Goal: Information Seeking & Learning: Learn about a topic

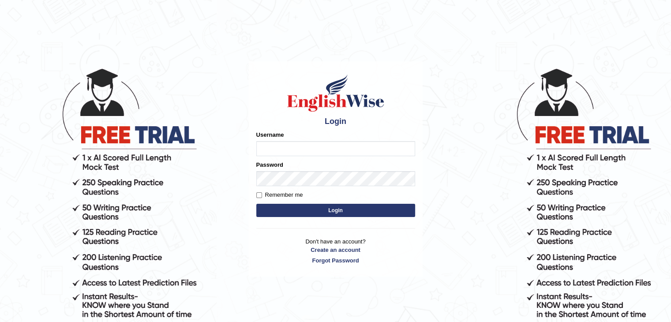
drag, startPoint x: 0, startPoint y: 0, endPoint x: 263, endPoint y: 143, distance: 299.8
click at [263, 143] on input "Username" at bounding box center [335, 148] width 159 height 15
type input "sanjayagrahari_parramatta"
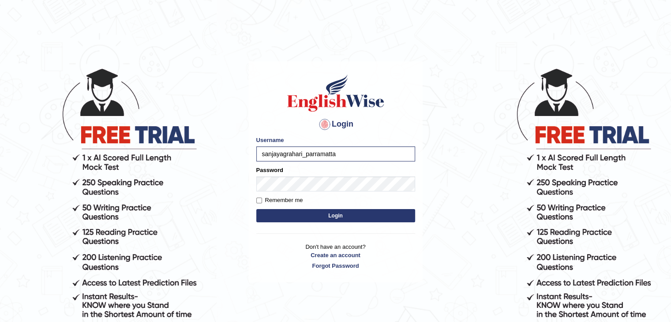
click at [278, 213] on button "Login" at bounding box center [335, 215] width 159 height 13
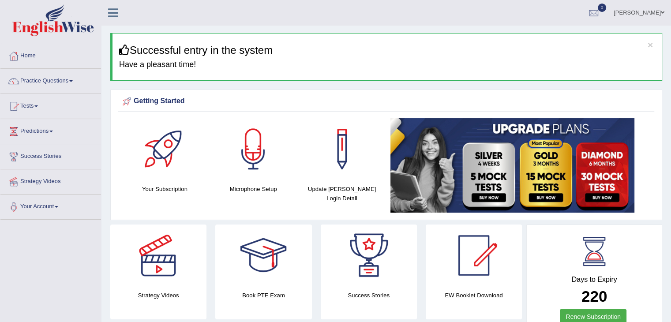
click at [68, 80] on link "Practice Questions" at bounding box center [50, 80] width 101 height 22
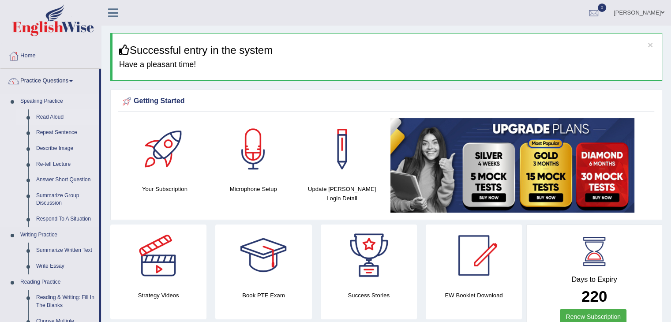
click at [49, 116] on link "Read Aloud" at bounding box center [65, 117] width 67 height 16
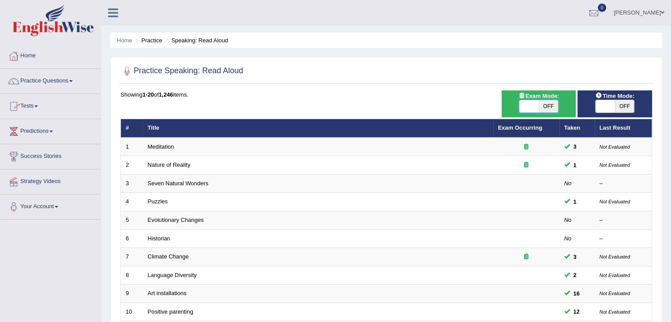
click at [529, 106] on span at bounding box center [528, 106] width 19 height 12
checkbox input "true"
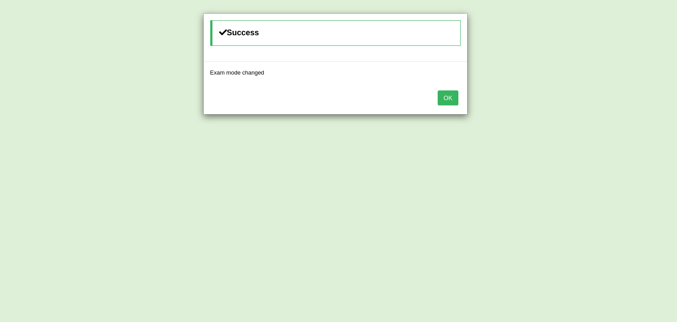
click at [452, 99] on button "OK" at bounding box center [448, 97] width 20 height 15
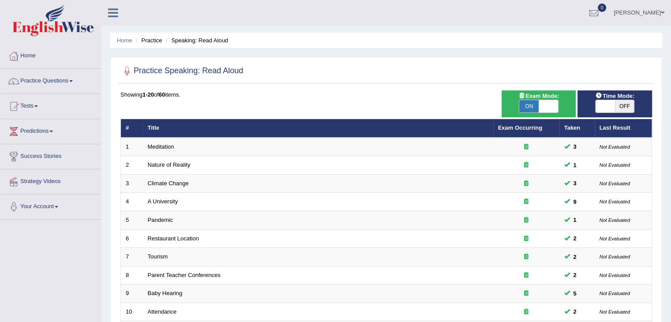
click at [602, 113] on div "Time Mode: ON OFF" at bounding box center [614, 103] width 75 height 27
click at [605, 105] on span at bounding box center [604, 106] width 19 height 12
checkbox input "true"
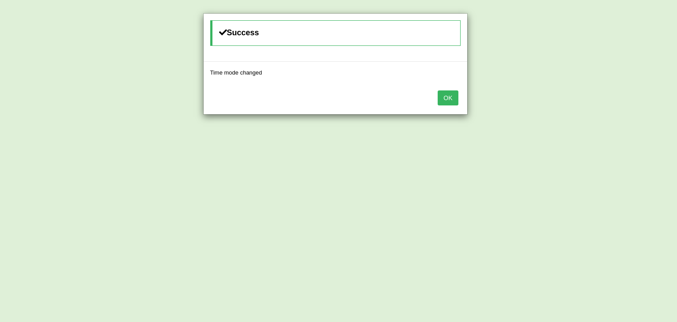
click at [456, 101] on button "OK" at bounding box center [448, 97] width 20 height 15
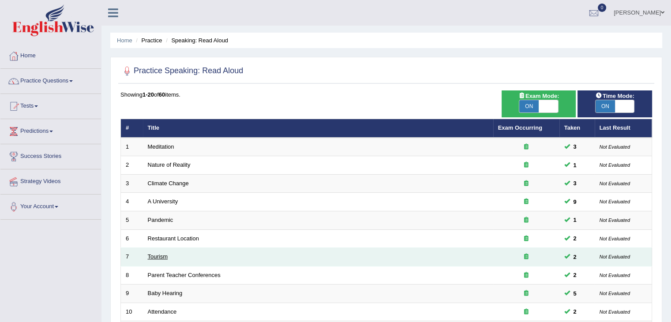
click at [160, 255] on link "Tourism" at bounding box center [158, 256] width 20 height 7
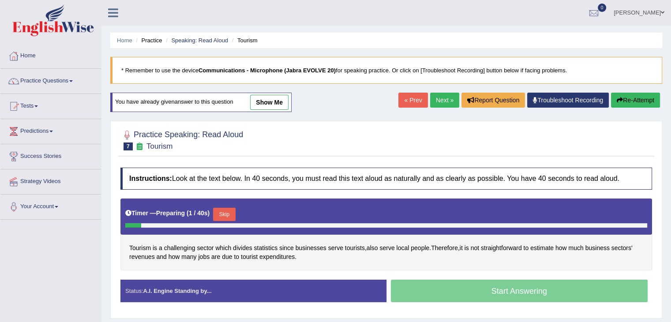
click at [274, 96] on link "show me" at bounding box center [269, 102] width 38 height 15
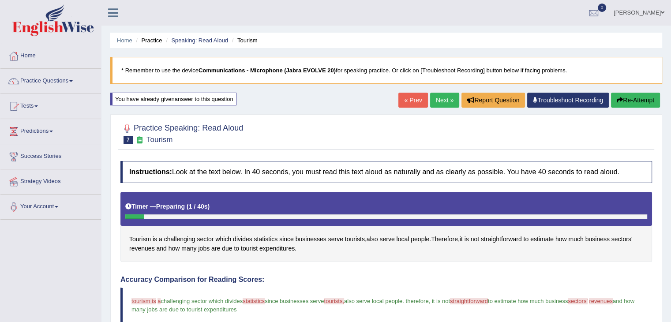
click at [640, 93] on button "Re-Attempt" at bounding box center [635, 100] width 49 height 15
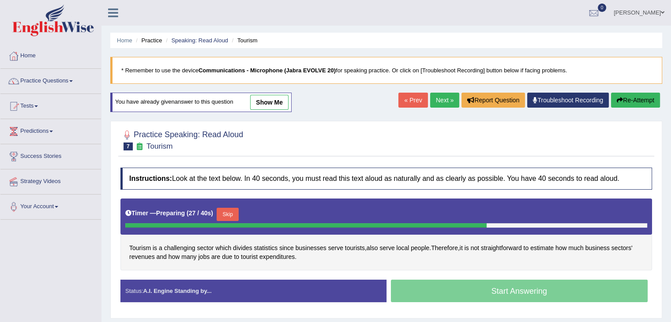
click at [226, 213] on button "Skip" at bounding box center [228, 214] width 22 height 13
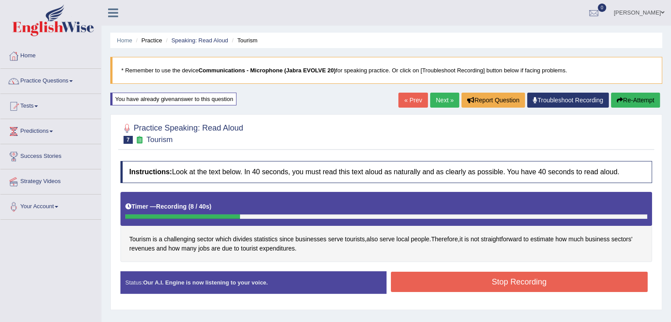
click at [660, 238] on div "Practice Speaking: Read Aloud 7 Tourism Instructions: Look at the text below. I…" at bounding box center [386, 211] width 552 height 195
click at [632, 107] on button "Re-Attempt" at bounding box center [635, 100] width 49 height 15
click at [640, 99] on button "Re-Attempt" at bounding box center [635, 100] width 49 height 15
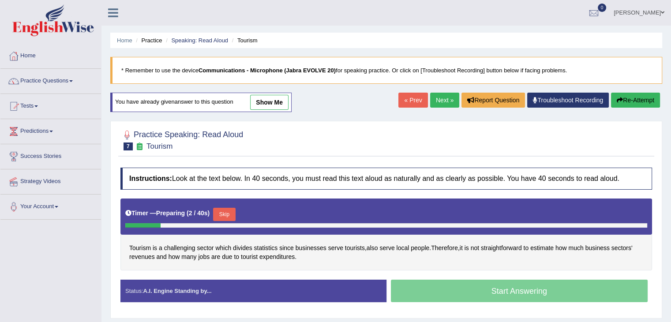
click at [225, 212] on button "Skip" at bounding box center [224, 214] width 22 height 13
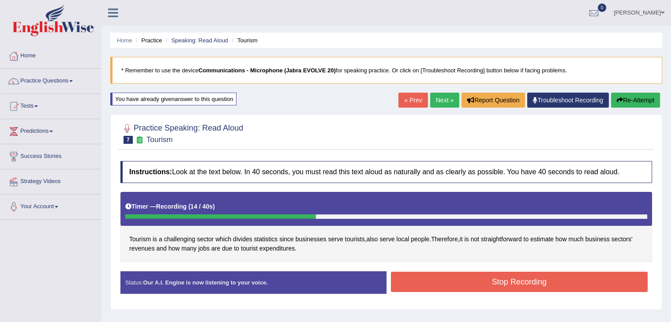
click at [604, 280] on button "Stop Recording" at bounding box center [519, 282] width 257 height 20
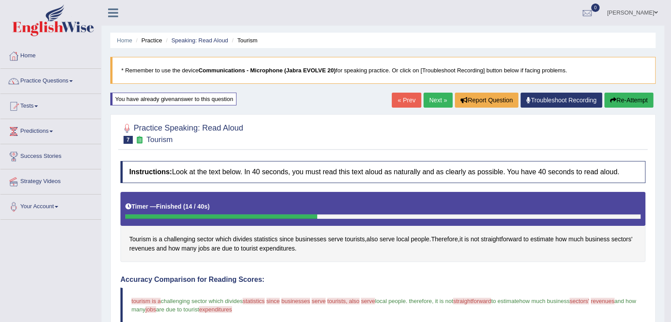
click at [628, 95] on button "Re-Attempt" at bounding box center [628, 100] width 49 height 15
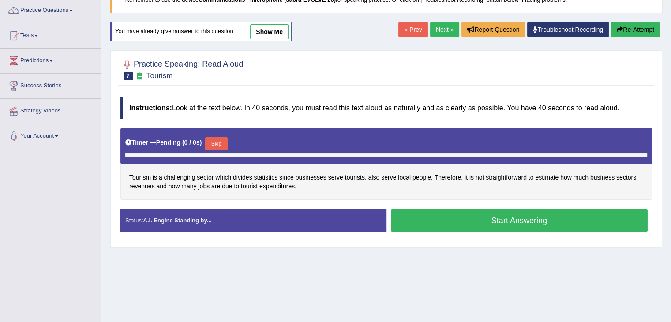
scroll to position [87, 0]
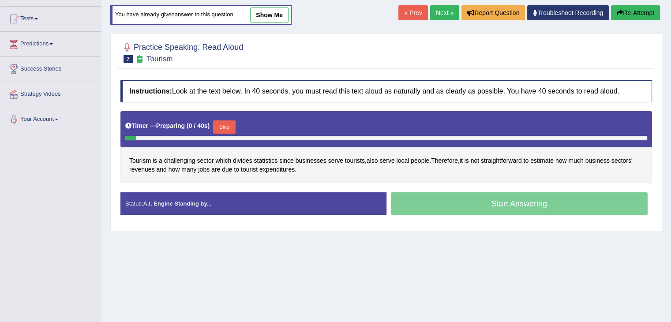
click at [226, 127] on button "Skip" at bounding box center [224, 126] width 22 height 13
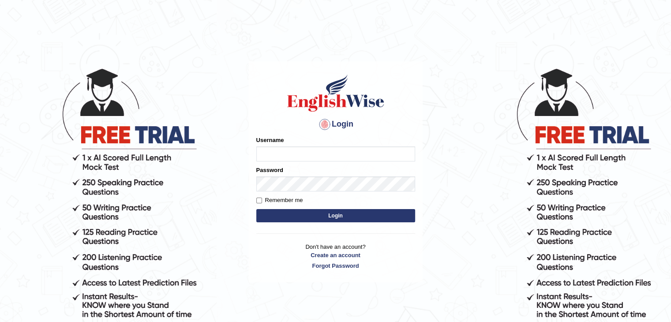
type input "sanjayagrahari_parramatta"
click at [309, 219] on button "Login" at bounding box center [335, 215] width 159 height 13
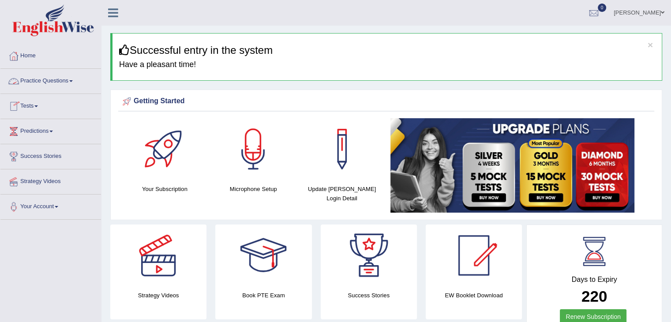
click at [69, 83] on link "Practice Questions" at bounding box center [50, 80] width 101 height 22
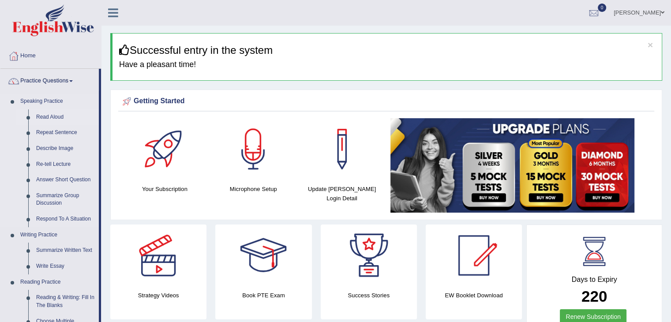
click at [45, 117] on link "Read Aloud" at bounding box center [65, 117] width 67 height 16
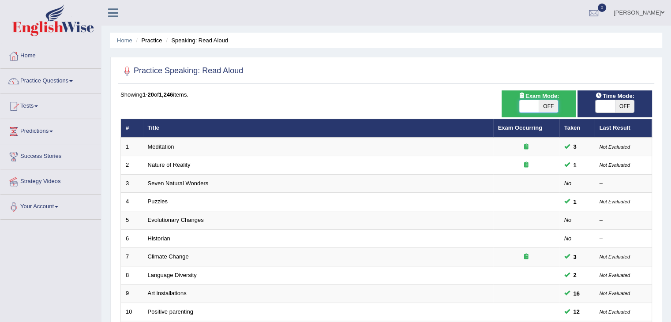
click at [529, 111] on span at bounding box center [528, 106] width 19 height 12
checkbox input "true"
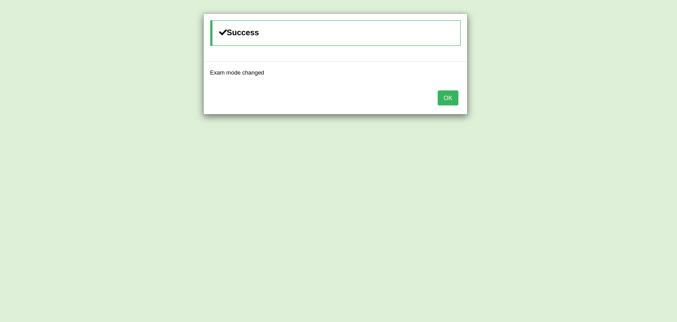
click at [455, 96] on button "OK" at bounding box center [448, 97] width 20 height 15
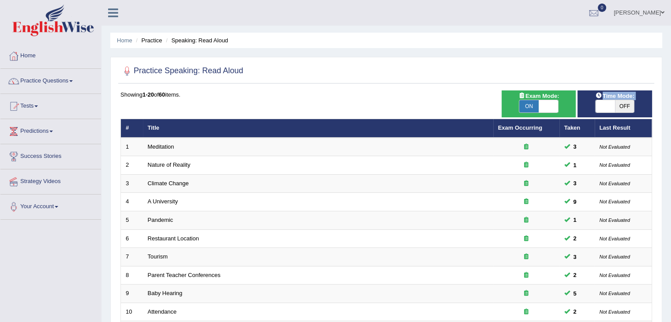
drag, startPoint x: 602, startPoint y: 90, endPoint x: 605, endPoint y: 102, distance: 13.3
click at [605, 102] on div "Practice Speaking: Read Aloud Time Mode: ON OFF Exam Mode: ON OFF Showing 1-20 …" at bounding box center [386, 306] width 552 height 498
click at [605, 102] on span at bounding box center [604, 106] width 19 height 12
checkbox input "true"
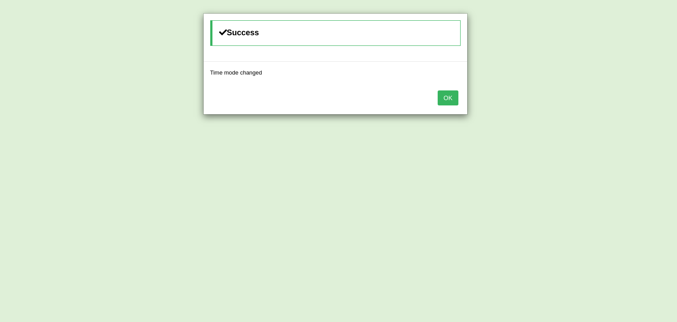
click at [455, 95] on button "OK" at bounding box center [448, 97] width 20 height 15
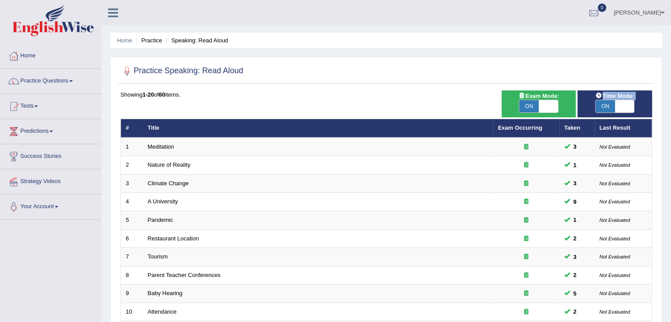
scroll to position [259, 0]
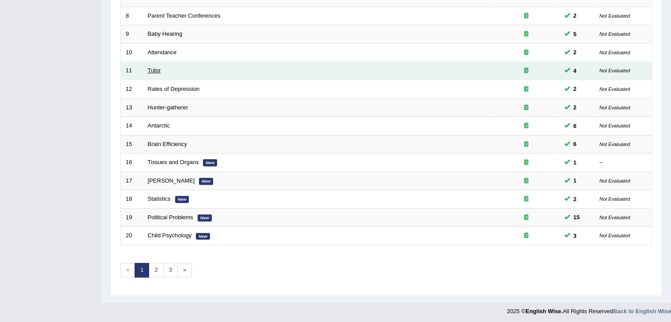
click at [157, 71] on link "Tutor" at bounding box center [154, 70] width 13 height 7
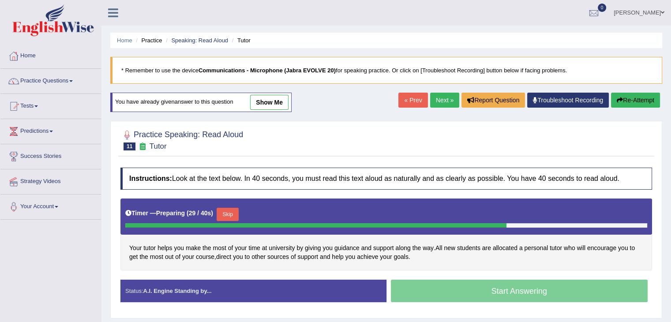
click at [235, 217] on button "Skip" at bounding box center [228, 214] width 22 height 13
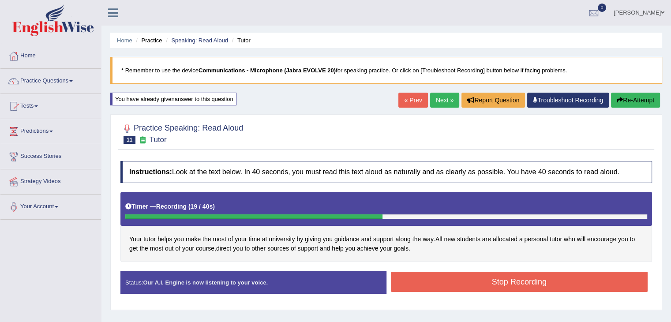
click at [585, 276] on button "Stop Recording" at bounding box center [519, 282] width 257 height 20
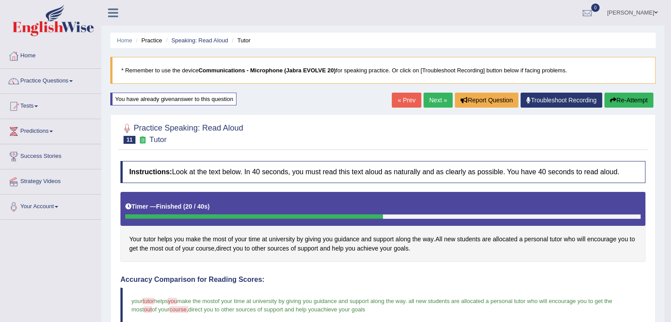
click at [433, 97] on link "Next »" at bounding box center [437, 100] width 29 height 15
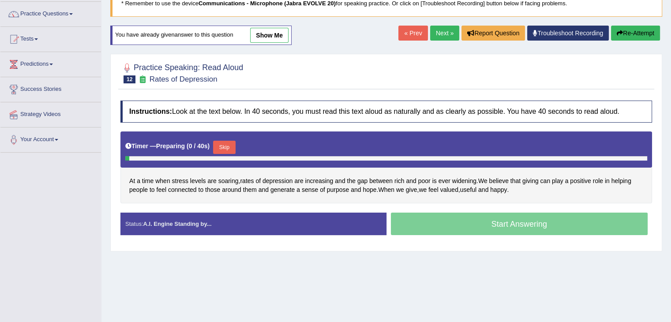
scroll to position [70, 0]
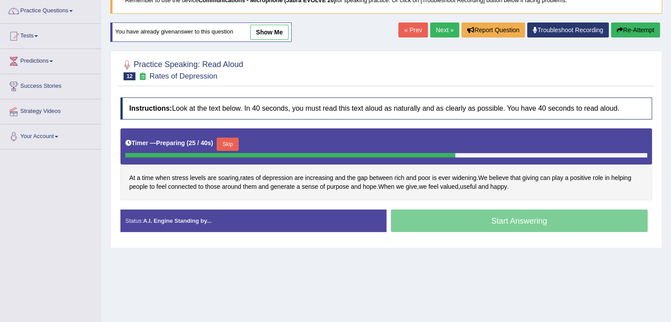
click at [232, 142] on button "Skip" at bounding box center [228, 144] width 22 height 13
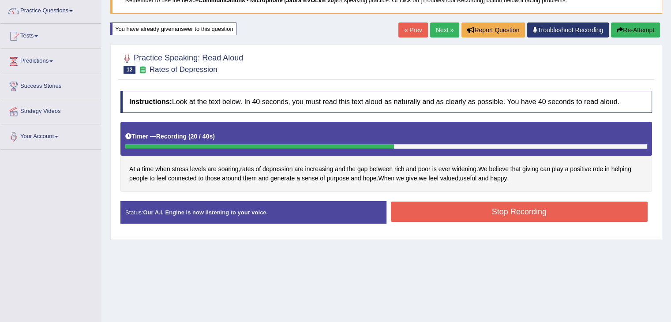
click at [584, 201] on div "Start Answering" at bounding box center [519, 201] width 266 height 0
click at [596, 210] on button "Stop Recording" at bounding box center [519, 212] width 257 height 20
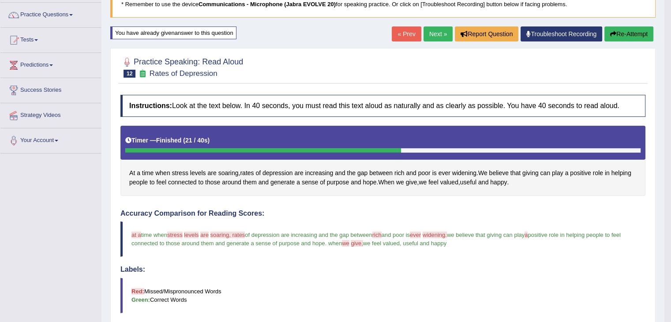
scroll to position [0, 0]
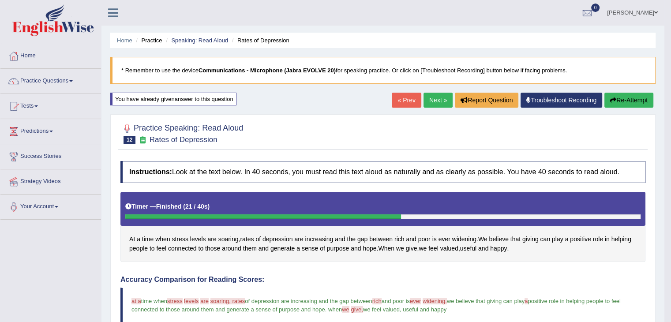
click at [432, 103] on link "Next »" at bounding box center [437, 100] width 29 height 15
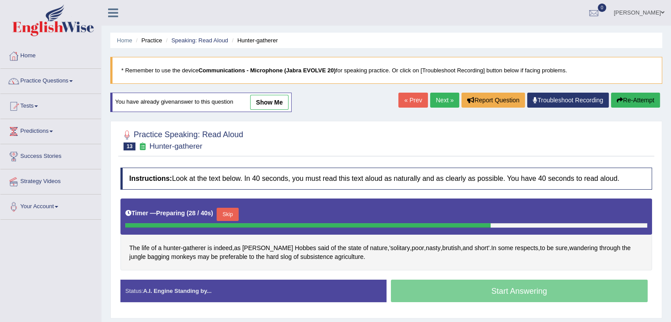
click at [232, 210] on button "Skip" at bounding box center [228, 214] width 22 height 13
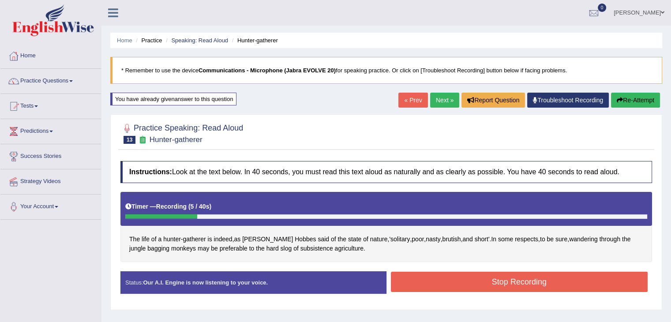
click at [476, 284] on button "Stop Recording" at bounding box center [519, 282] width 257 height 20
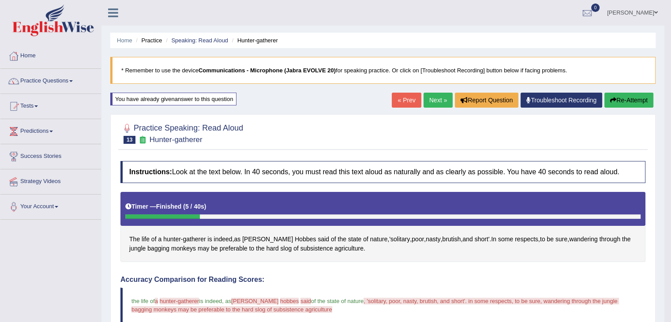
click at [627, 97] on button "Re-Attempt" at bounding box center [628, 100] width 49 height 15
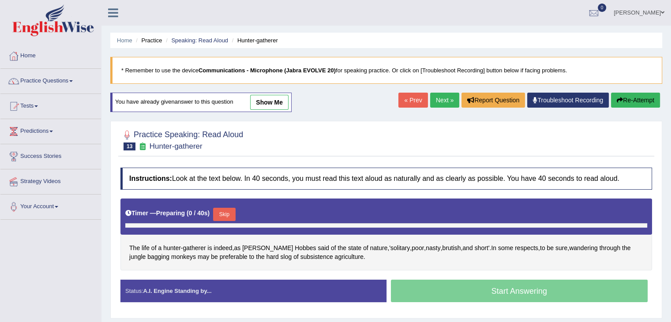
scroll to position [62, 0]
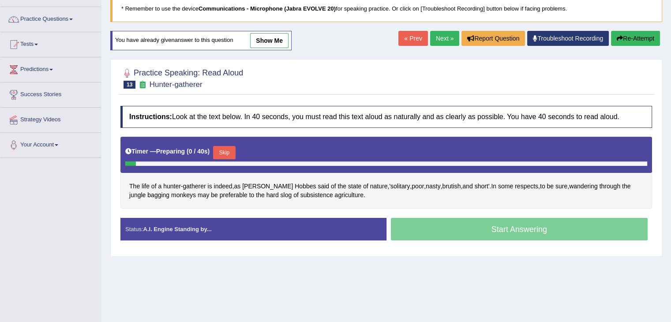
click at [232, 155] on button "Skip" at bounding box center [224, 152] width 22 height 13
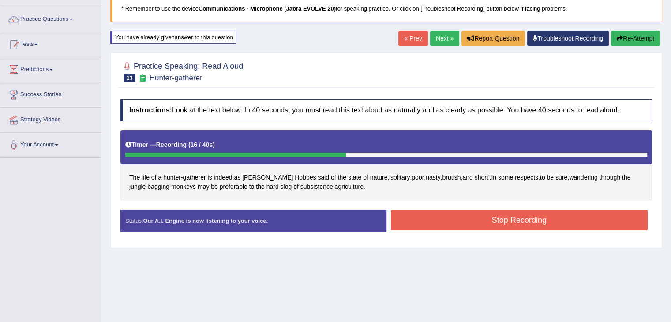
click at [484, 220] on button "Stop Recording" at bounding box center [519, 220] width 257 height 20
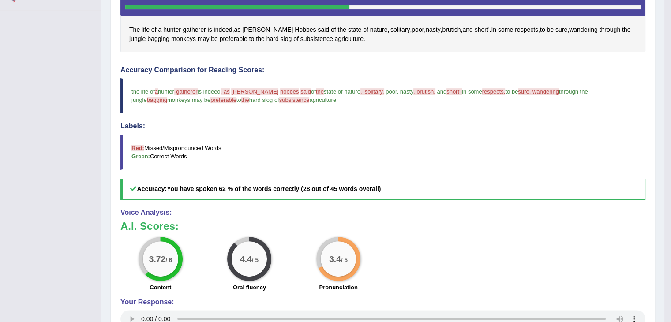
scroll to position [0, 0]
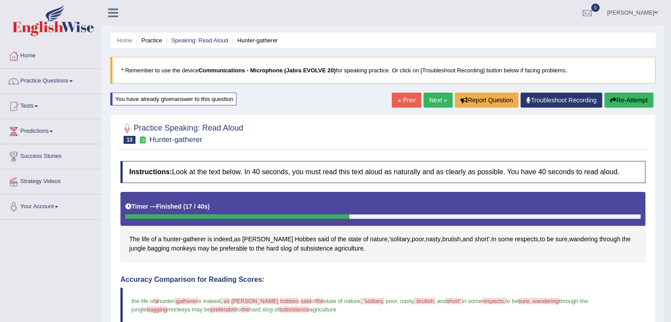
click at [438, 97] on link "Next »" at bounding box center [437, 100] width 29 height 15
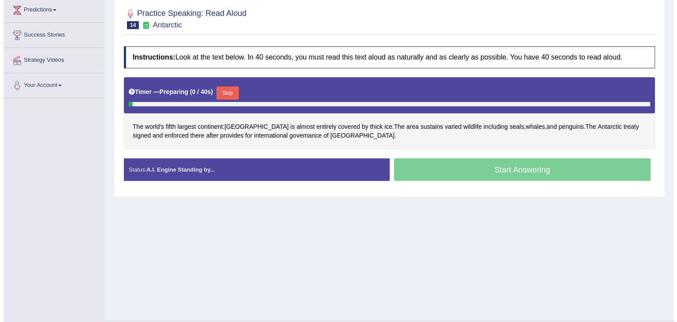
scroll to position [125, 0]
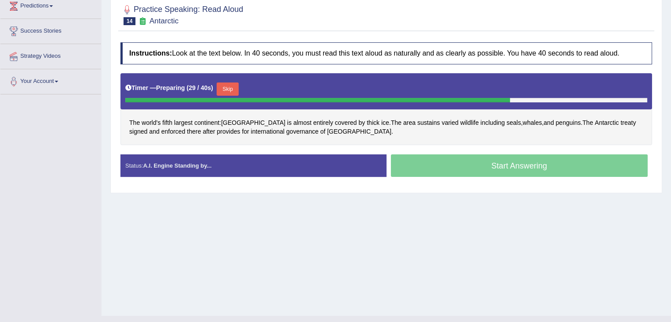
click at [236, 82] on button "Skip" at bounding box center [228, 88] width 22 height 13
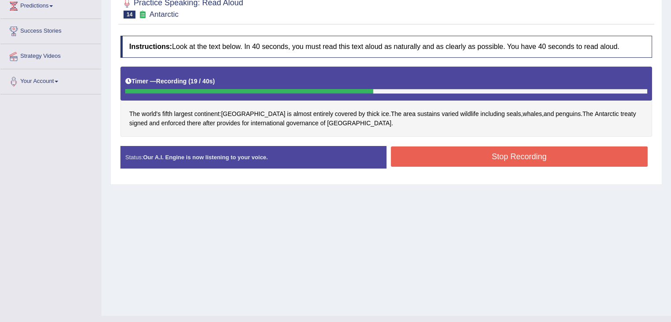
click at [425, 150] on button "Stop Recording" at bounding box center [519, 156] width 257 height 20
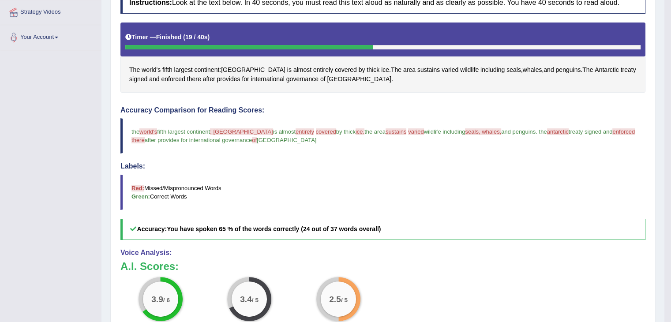
scroll to position [0, 0]
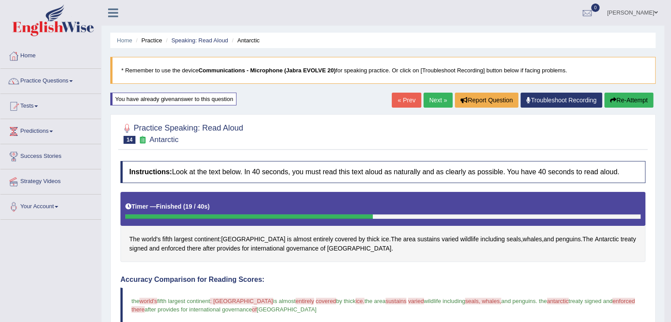
click at [630, 106] on button "Re-Attempt" at bounding box center [628, 100] width 49 height 15
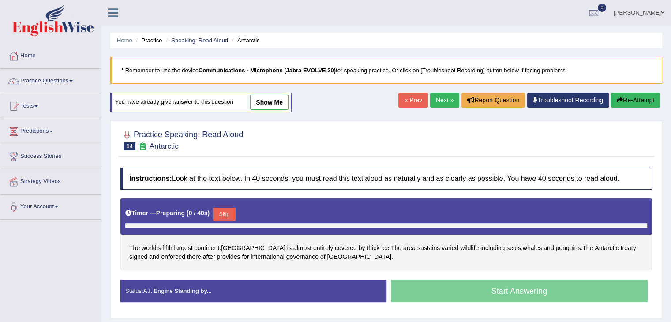
click at [210, 211] on b ")" at bounding box center [209, 212] width 2 height 7
click at [231, 211] on button "Skip" at bounding box center [224, 214] width 22 height 13
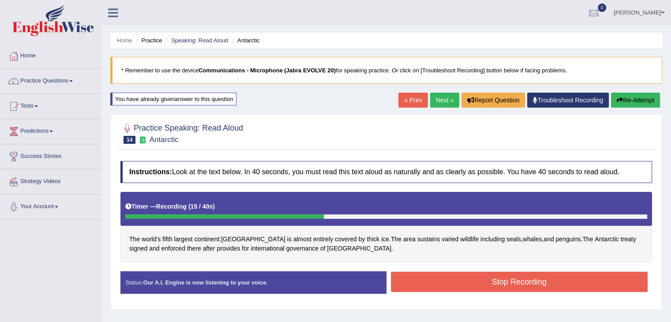
click at [441, 279] on button "Stop Recording" at bounding box center [519, 282] width 257 height 20
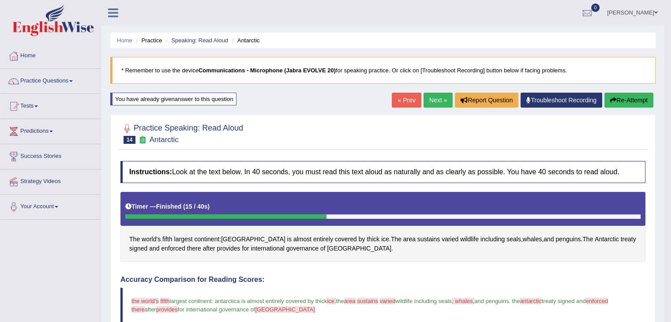
click at [436, 100] on link "Next »" at bounding box center [437, 100] width 29 height 15
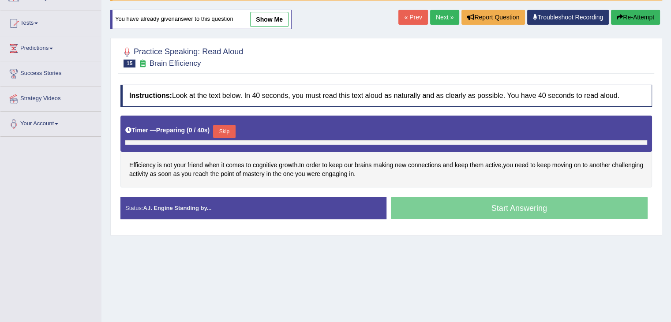
scroll to position [101, 0]
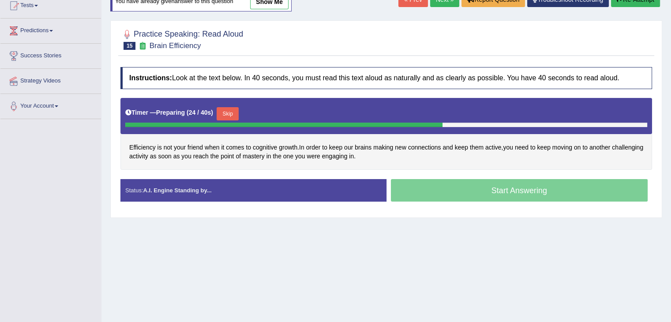
click at [229, 113] on button "Skip" at bounding box center [228, 113] width 22 height 13
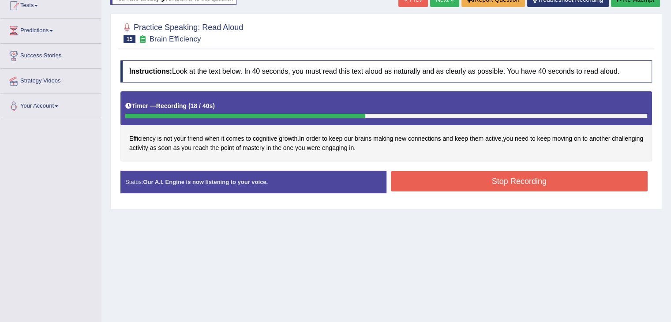
click at [523, 187] on button "Stop Recording" at bounding box center [519, 181] width 257 height 20
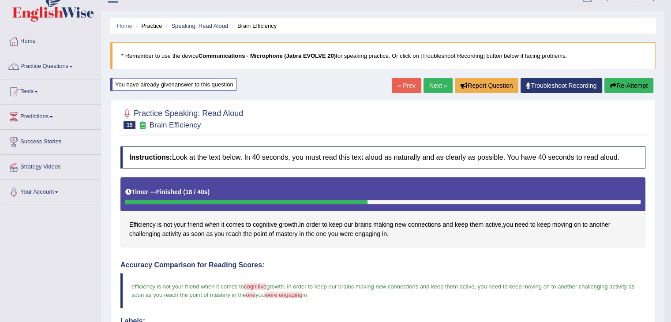
scroll to position [0, 0]
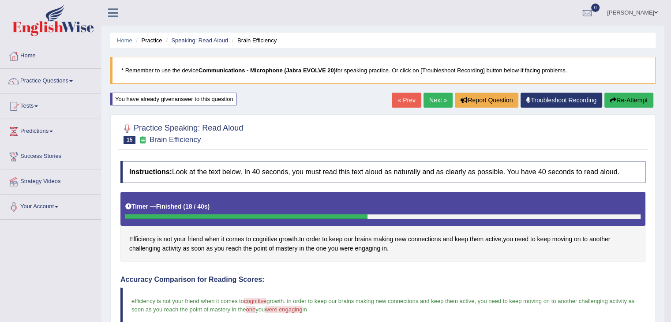
click at [72, 81] on span at bounding box center [71, 81] width 4 height 2
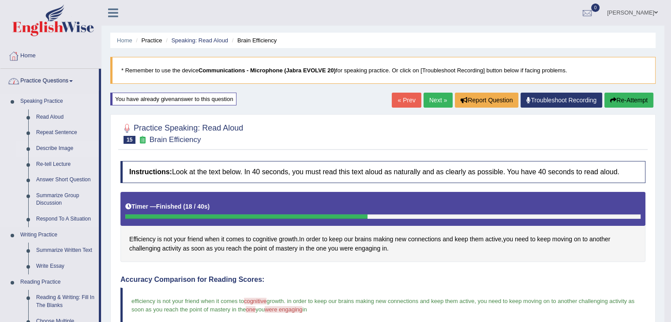
click at [54, 153] on link "Describe Image" at bounding box center [65, 149] width 67 height 16
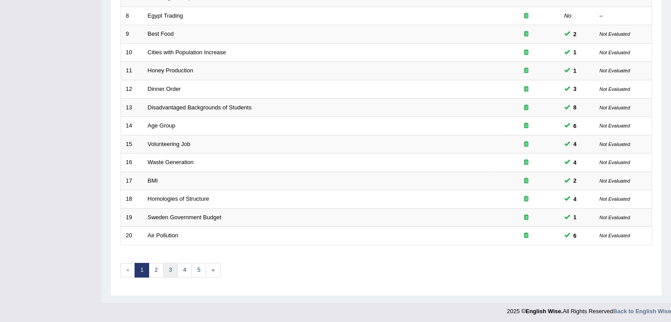
click at [163, 263] on link "3" at bounding box center [170, 270] width 15 height 15
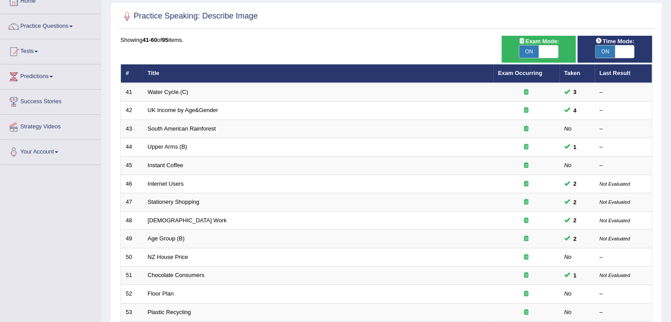
scroll to position [56, 0]
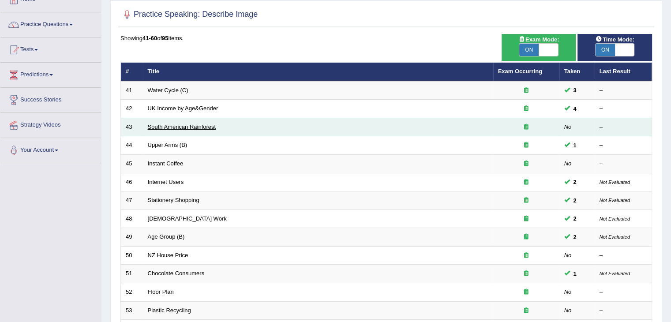
click at [159, 127] on link "South American Rainforest" at bounding box center [182, 126] width 68 height 7
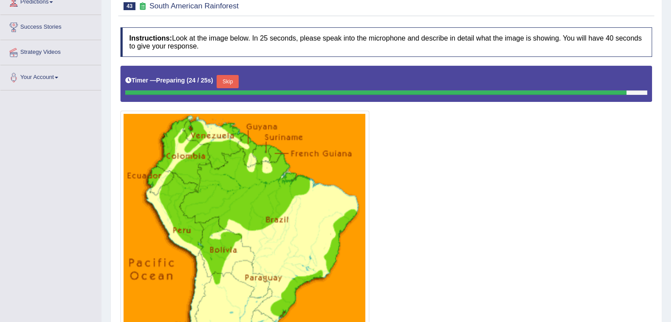
scroll to position [146, 0]
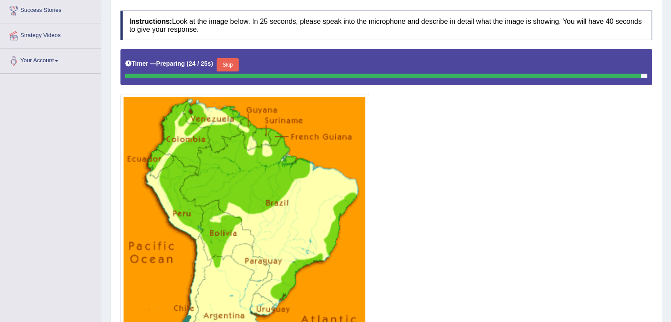
click at [223, 67] on div "Timer — Preparing ( 24 / 25s ) Skip" at bounding box center [386, 65] width 522 height 18
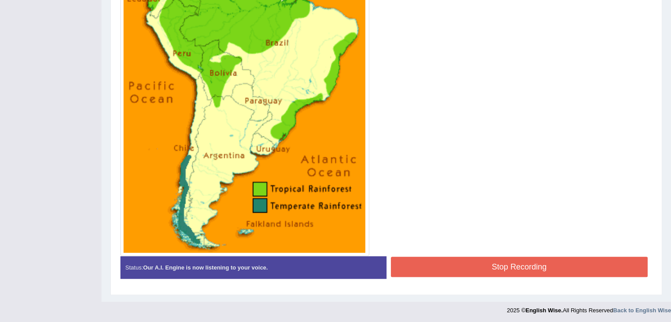
scroll to position [305, 0]
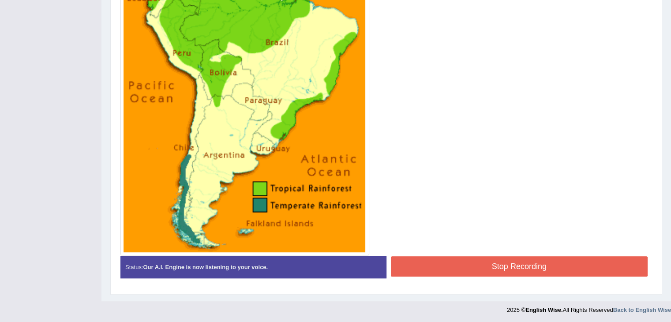
click at [452, 266] on button "Stop Recording" at bounding box center [519, 266] width 257 height 20
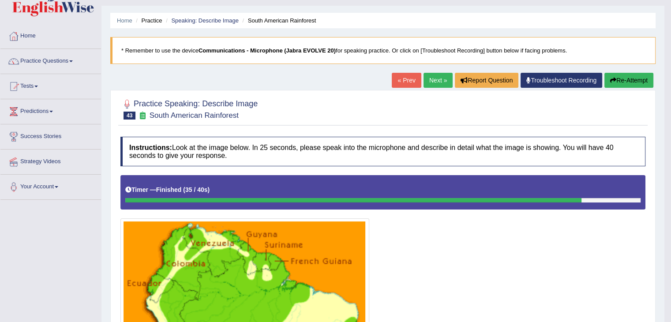
scroll to position [0, 0]
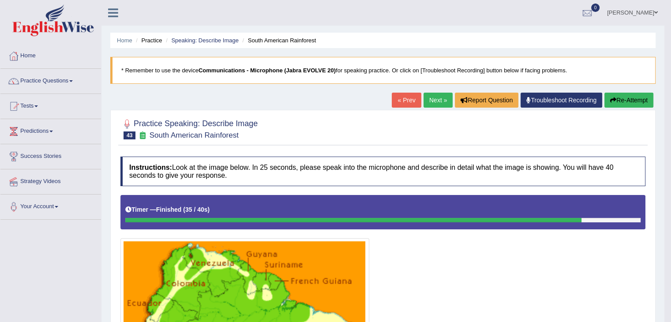
click at [439, 99] on link "Next »" at bounding box center [437, 100] width 29 height 15
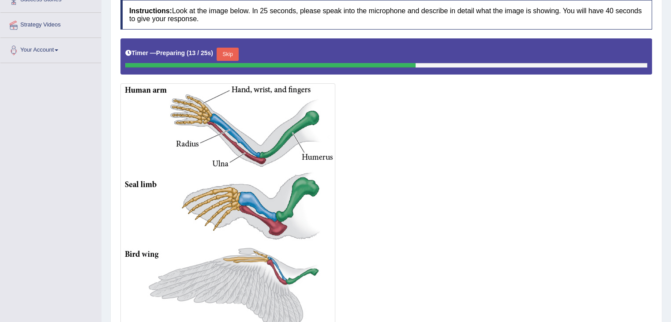
scroll to position [153, 0]
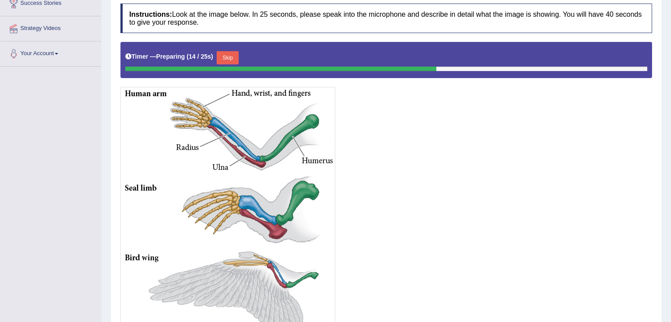
click at [228, 59] on button "Skip" at bounding box center [228, 57] width 22 height 13
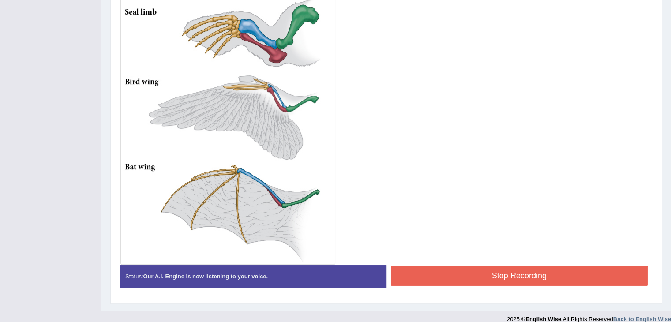
scroll to position [336, 0]
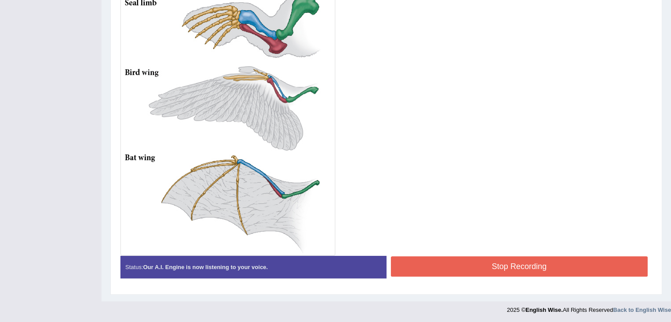
click at [468, 266] on button "Stop Recording" at bounding box center [519, 266] width 257 height 20
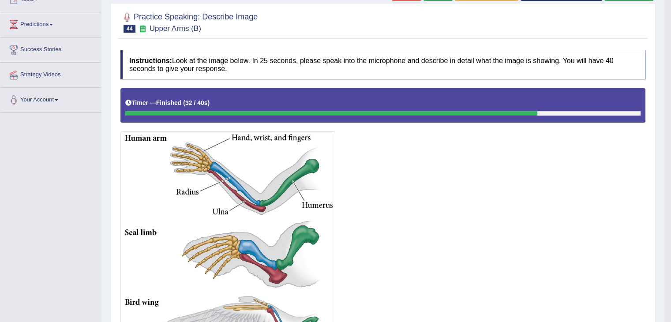
scroll to position [0, 0]
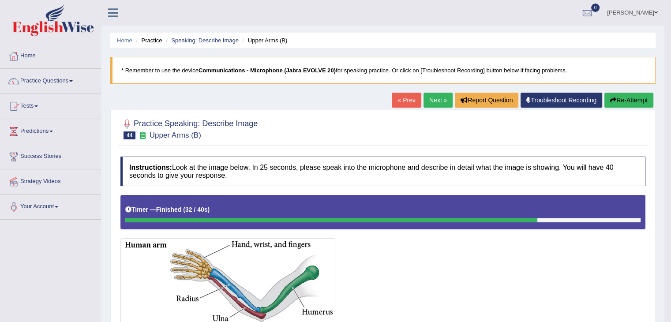
click at [34, 108] on link "Tests" at bounding box center [50, 105] width 101 height 22
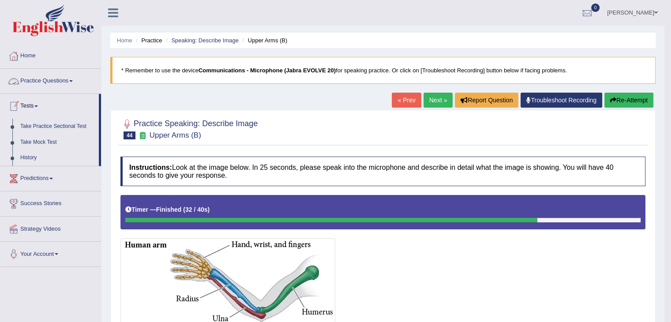
click at [48, 81] on link "Practice Questions" at bounding box center [50, 80] width 101 height 22
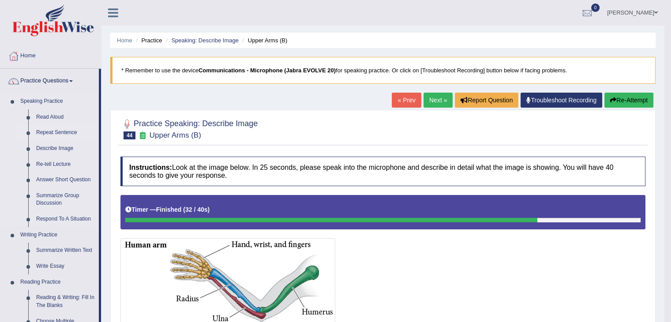
click at [44, 130] on link "Repeat Sentence" at bounding box center [65, 133] width 67 height 16
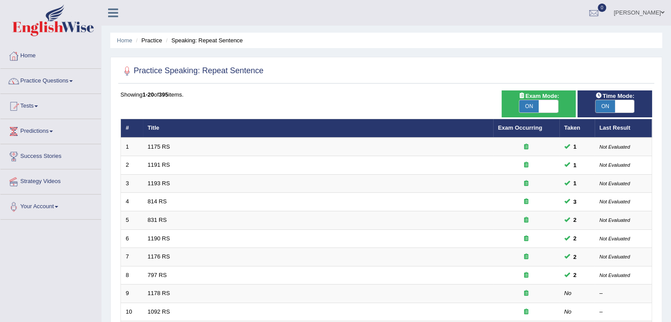
scroll to position [259, 0]
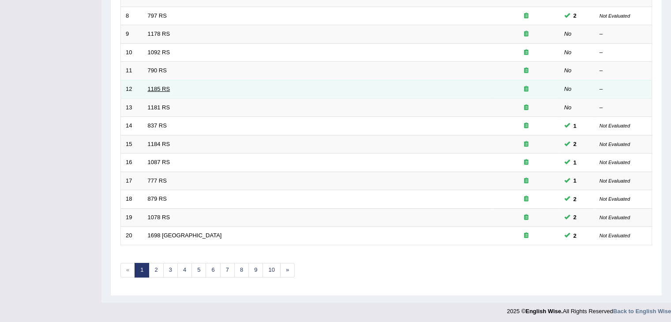
click at [148, 89] on link "1185 RS" at bounding box center [159, 89] width 22 height 7
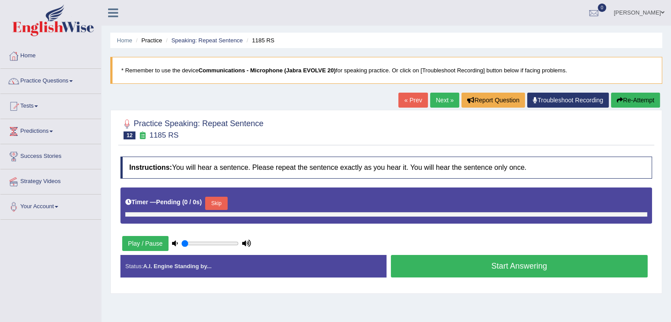
type input "0.5"
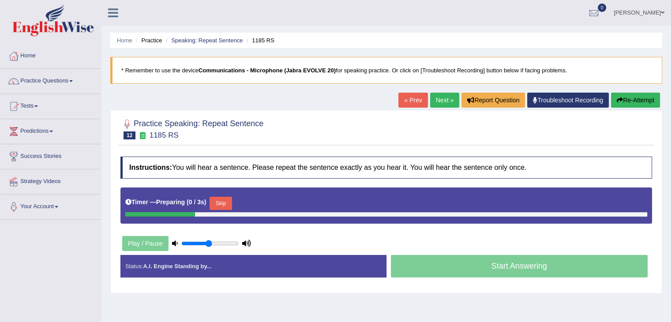
click at [222, 204] on button "Skip" at bounding box center [220, 203] width 22 height 13
click at [264, 198] on button "Skip" at bounding box center [259, 203] width 22 height 13
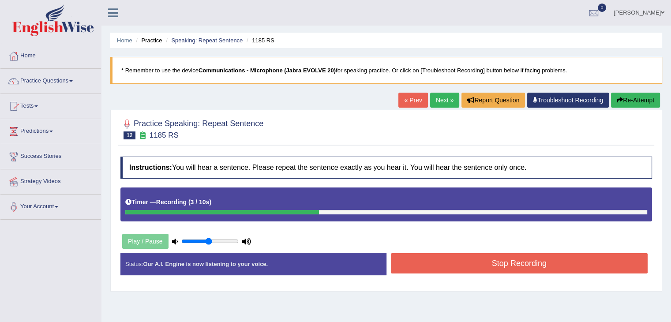
click at [490, 263] on button "Stop Recording" at bounding box center [519, 263] width 257 height 20
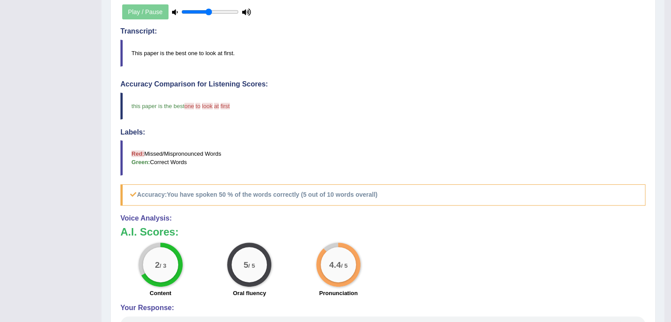
scroll to position [229, 0]
click at [550, 191] on h5 "Accuracy: You have spoken 50 % of the words correctly (5 out of 10 words overal…" at bounding box center [382, 194] width 525 height 21
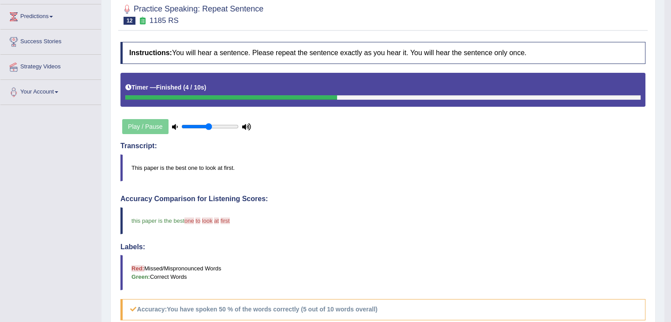
scroll to position [0, 0]
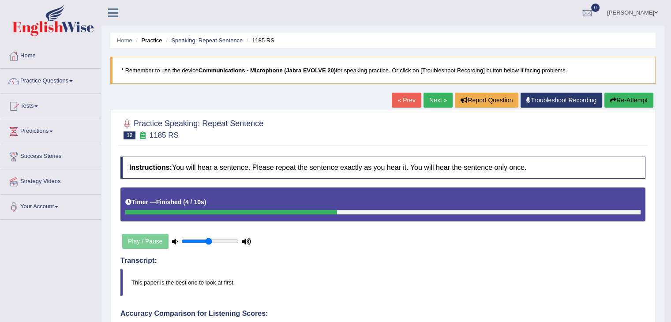
click at [430, 95] on link "Next »" at bounding box center [437, 100] width 29 height 15
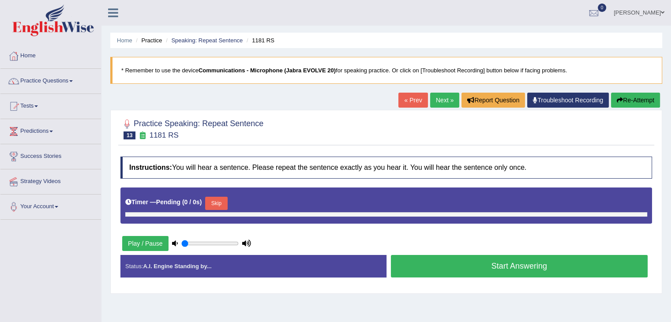
type input "0.5"
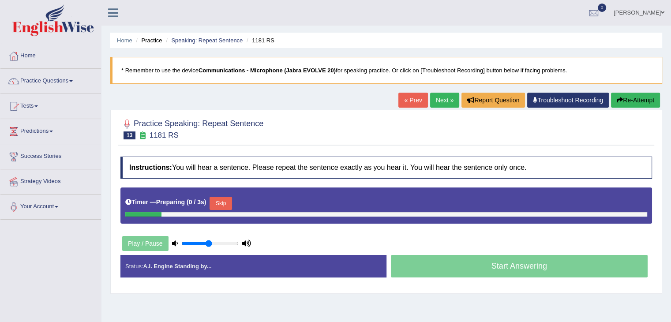
click at [215, 203] on button "Skip" at bounding box center [220, 203] width 22 height 13
click at [266, 198] on button "Skip" at bounding box center [259, 203] width 22 height 13
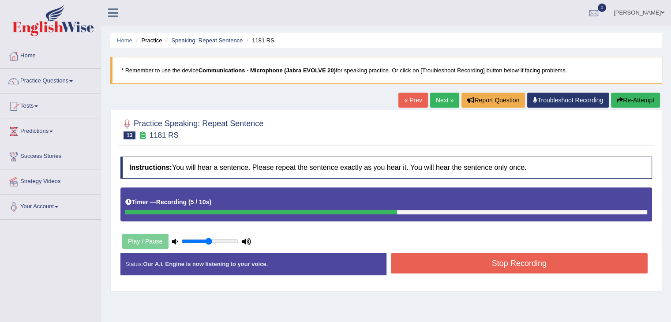
click at [499, 266] on button "Stop Recording" at bounding box center [519, 263] width 257 height 20
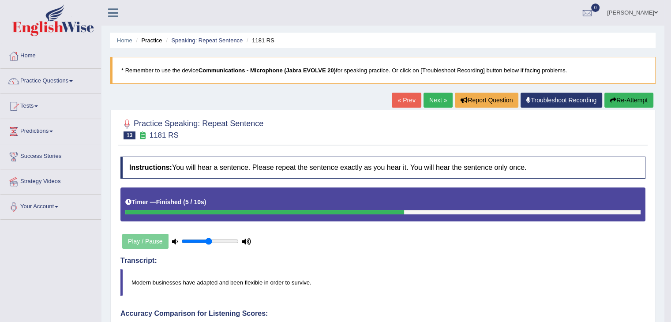
click at [440, 97] on link "Next »" at bounding box center [437, 100] width 29 height 15
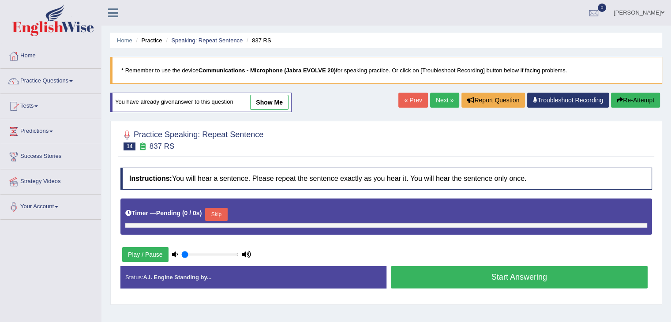
type input "0.5"
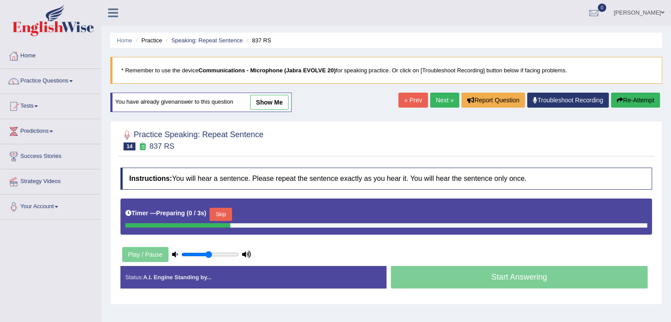
click at [224, 212] on button "Skip" at bounding box center [220, 214] width 22 height 13
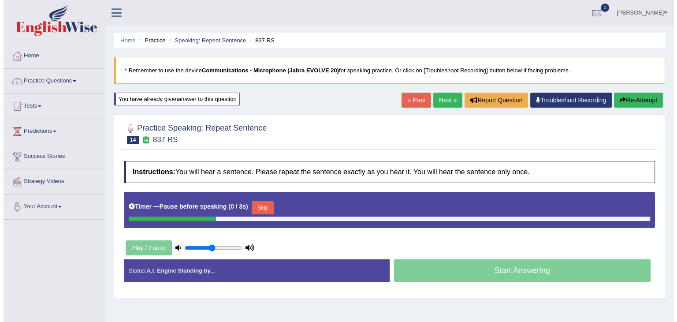
scroll to position [4, 0]
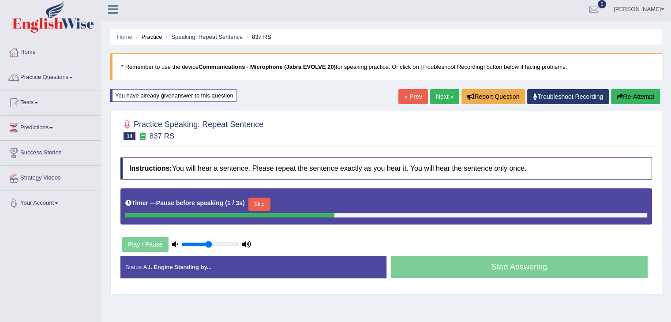
click at [262, 200] on button "Skip" at bounding box center [259, 204] width 22 height 13
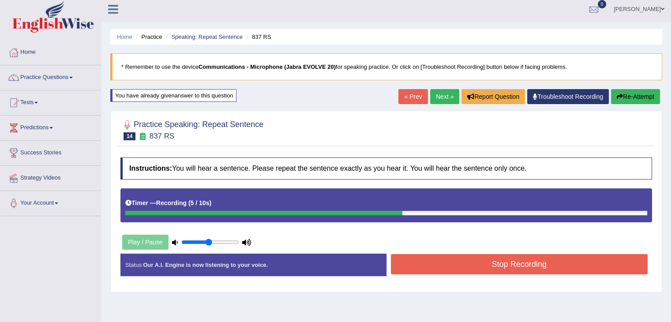
click at [481, 262] on button "Stop Recording" at bounding box center [519, 264] width 257 height 20
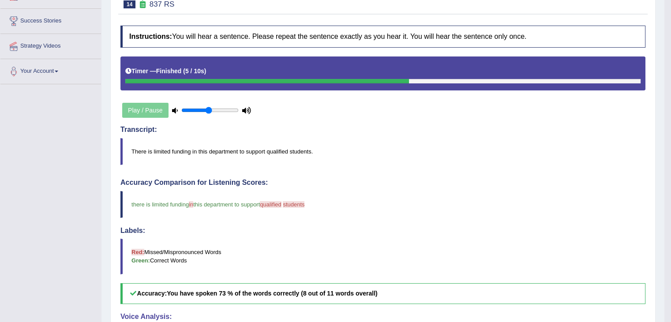
scroll to position [0, 0]
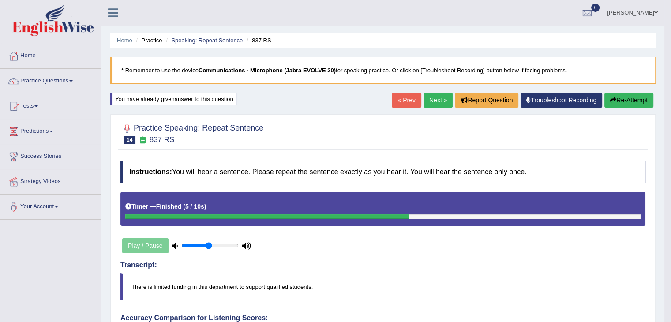
click at [432, 96] on link "Next »" at bounding box center [437, 100] width 29 height 15
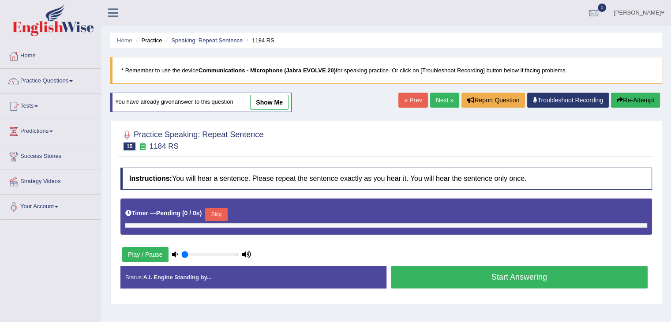
type input "0.5"
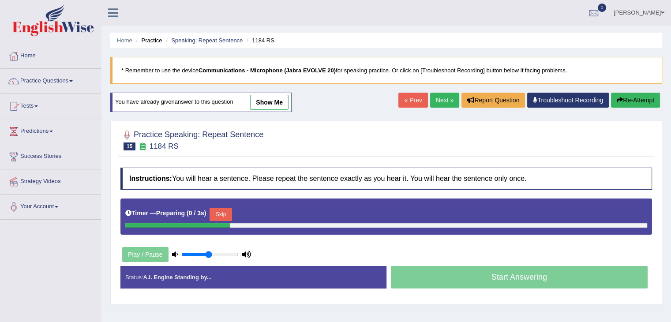
click at [224, 211] on button "Skip" at bounding box center [220, 214] width 22 height 13
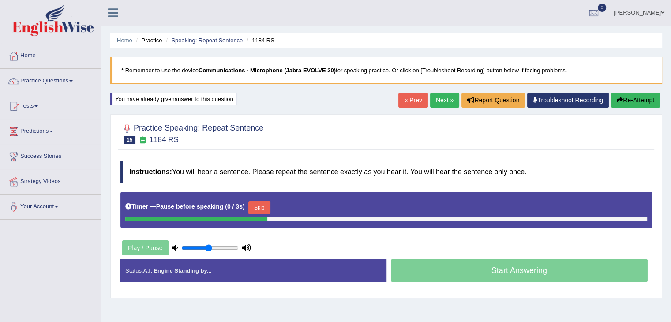
click at [263, 209] on button "Skip" at bounding box center [259, 207] width 22 height 13
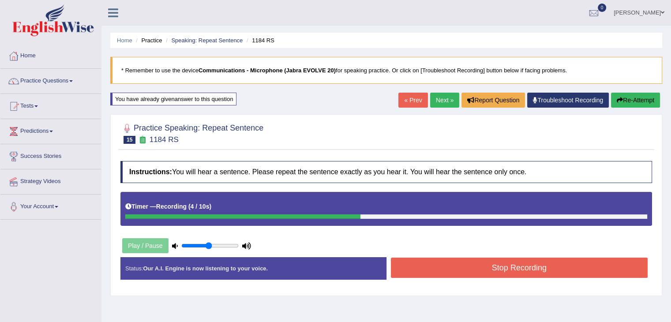
click at [489, 268] on button "Stop Recording" at bounding box center [519, 268] width 257 height 20
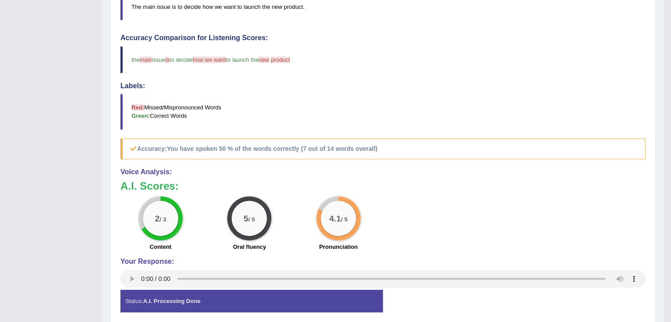
scroll to position [283, 0]
